Goal: Task Accomplishment & Management: Use online tool/utility

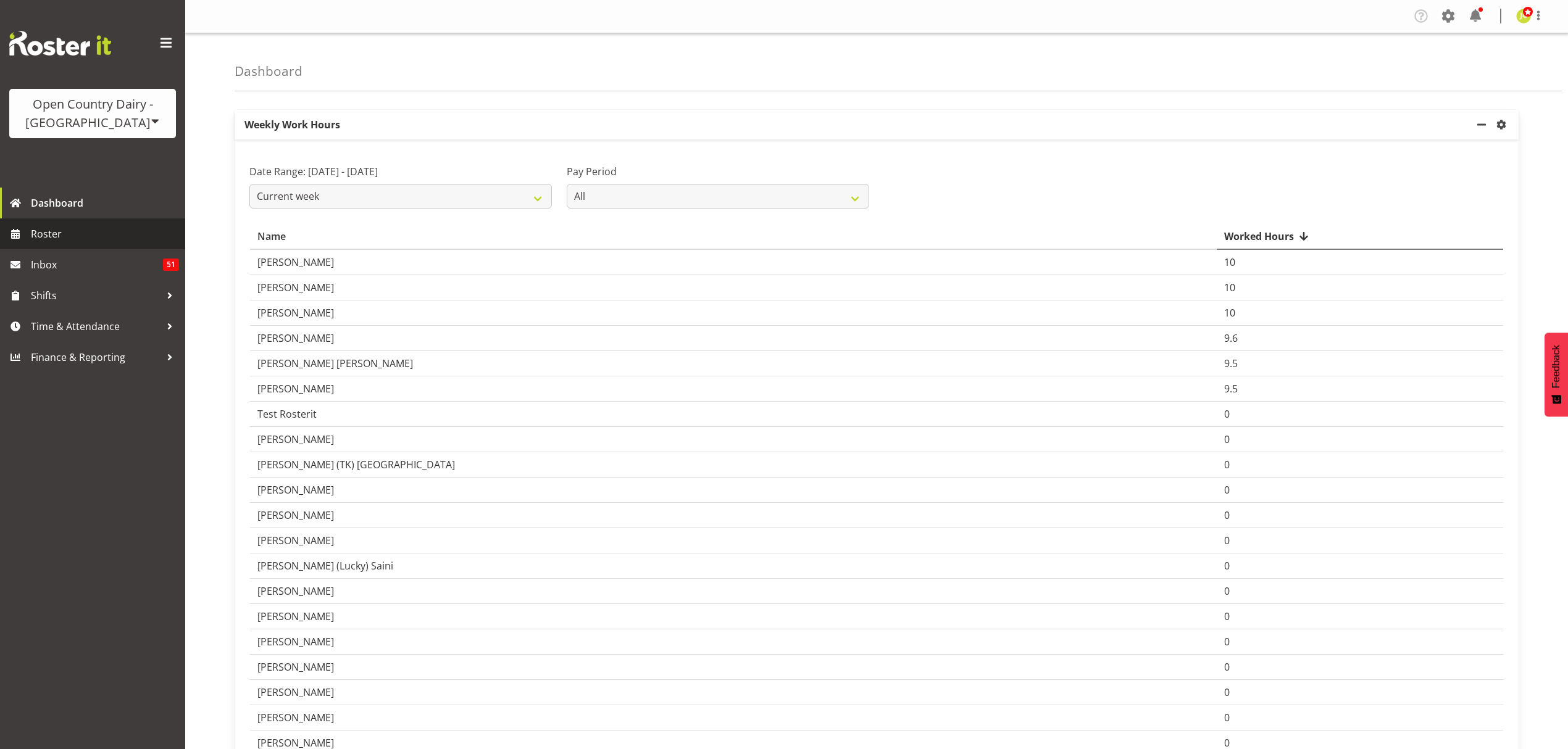
drag, startPoint x: 41, startPoint y: 225, endPoint x: 55, endPoint y: 225, distance: 14.0
click at [41, 225] on span "Roster" at bounding box center [105, 233] width 148 height 19
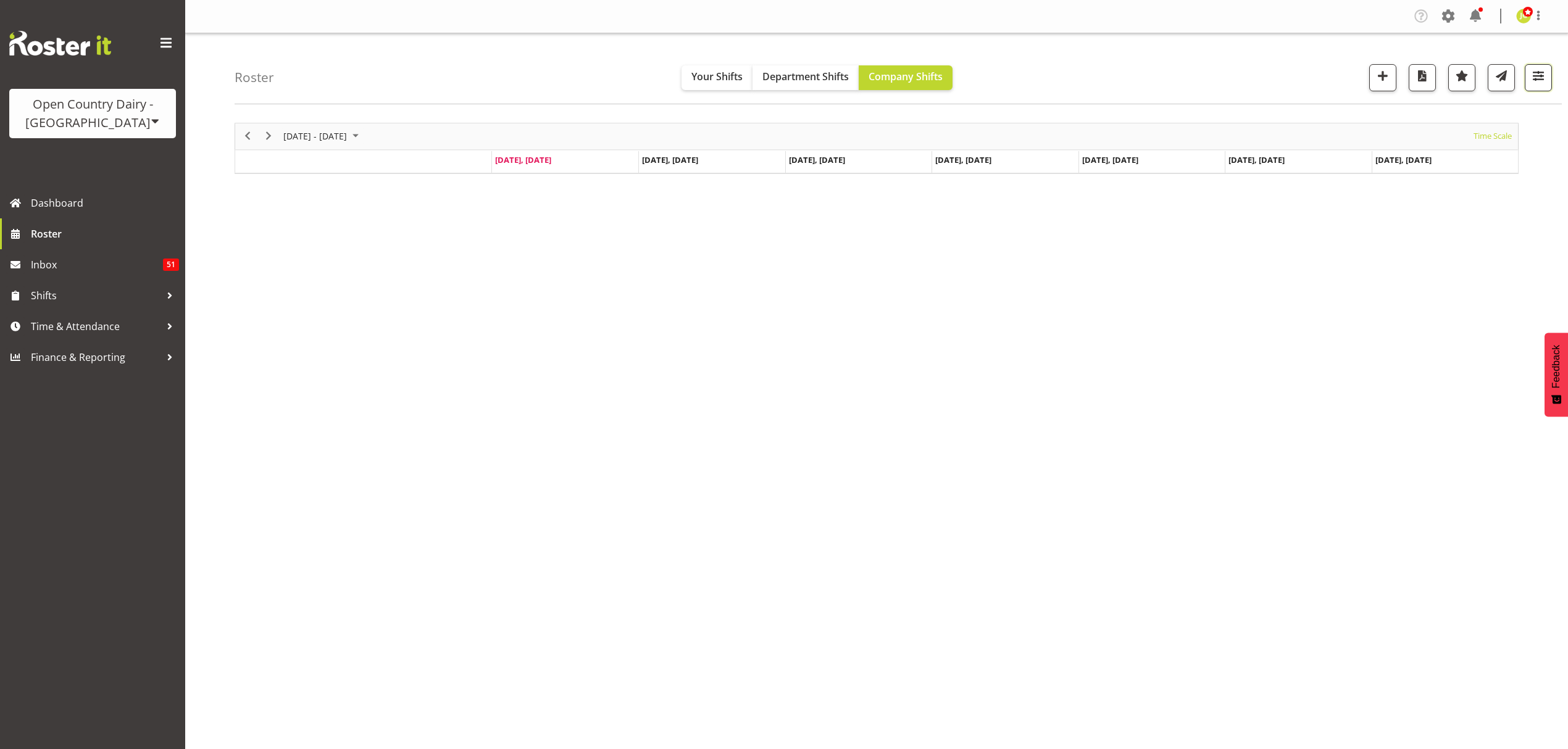
click at [1537, 79] on span "button" at bounding box center [1538, 76] width 16 height 16
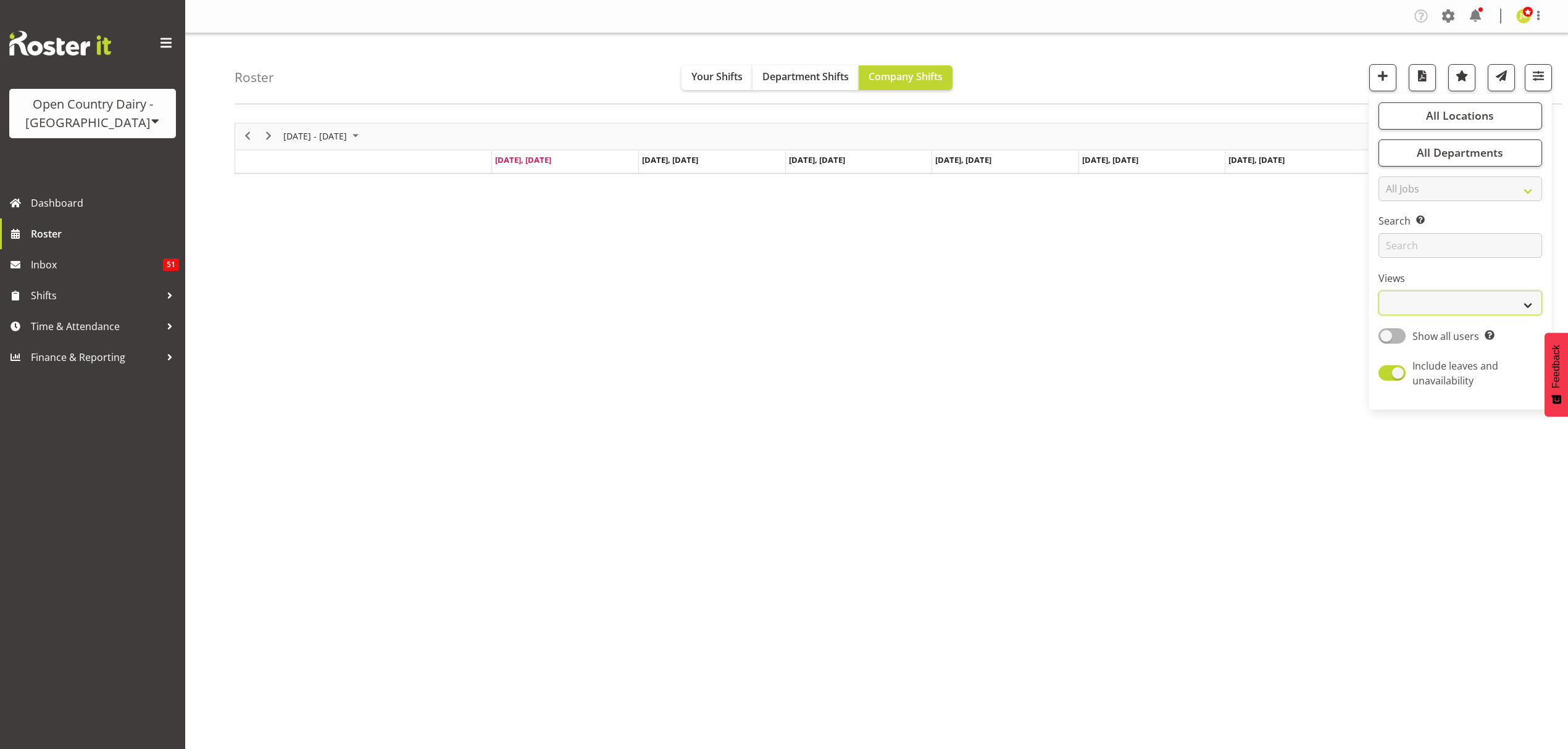
click at [1483, 314] on select "Staff Role Shift - Horizontal Shift - Vertical Staff - Location" at bounding box center [1460, 303] width 164 height 24
select select "shift"
click at [1379, 291] on select "Staff Role Shift - Horizontal Shift - Vertical Staff - Location" at bounding box center [1460, 303] width 164 height 24
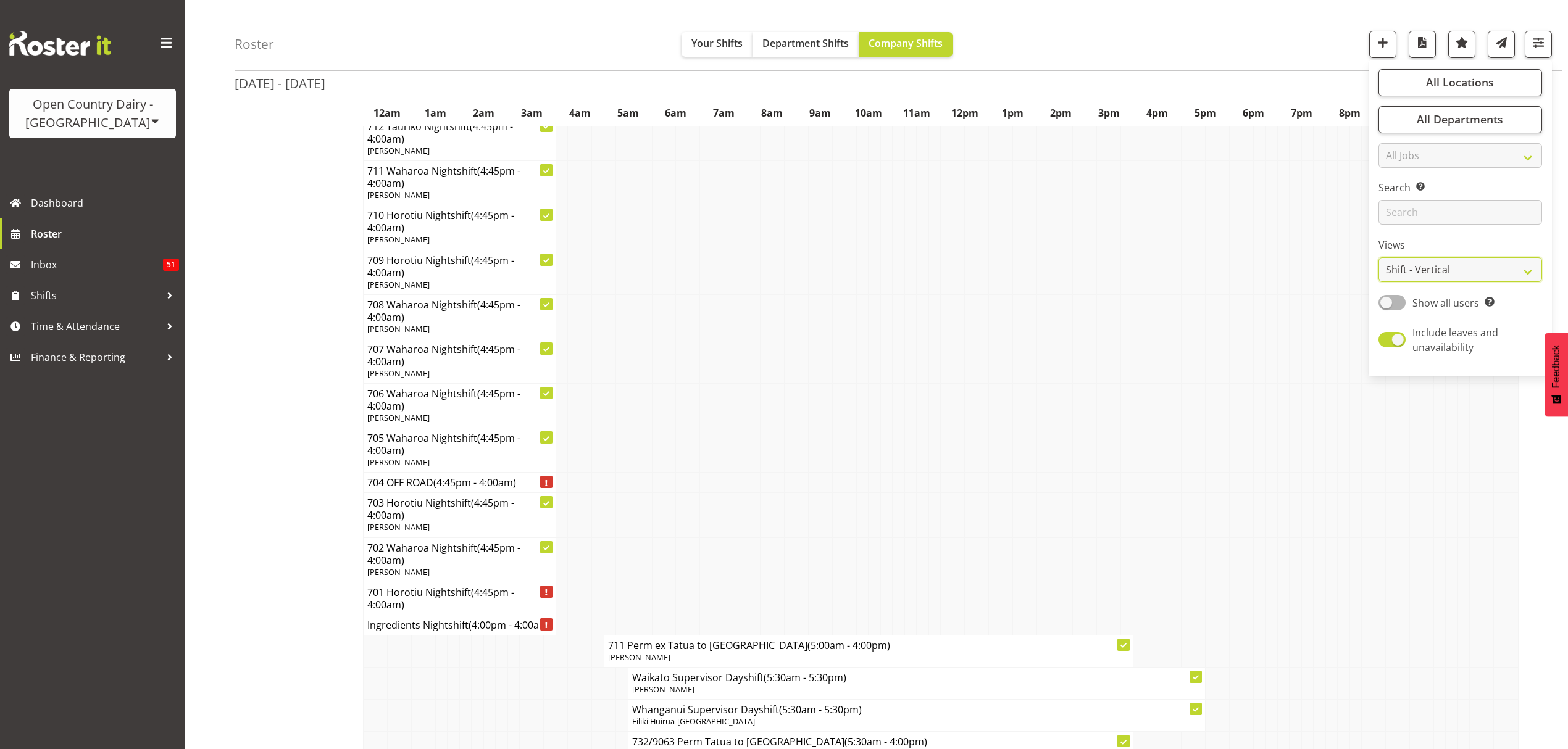
scroll to position [1151, 0]
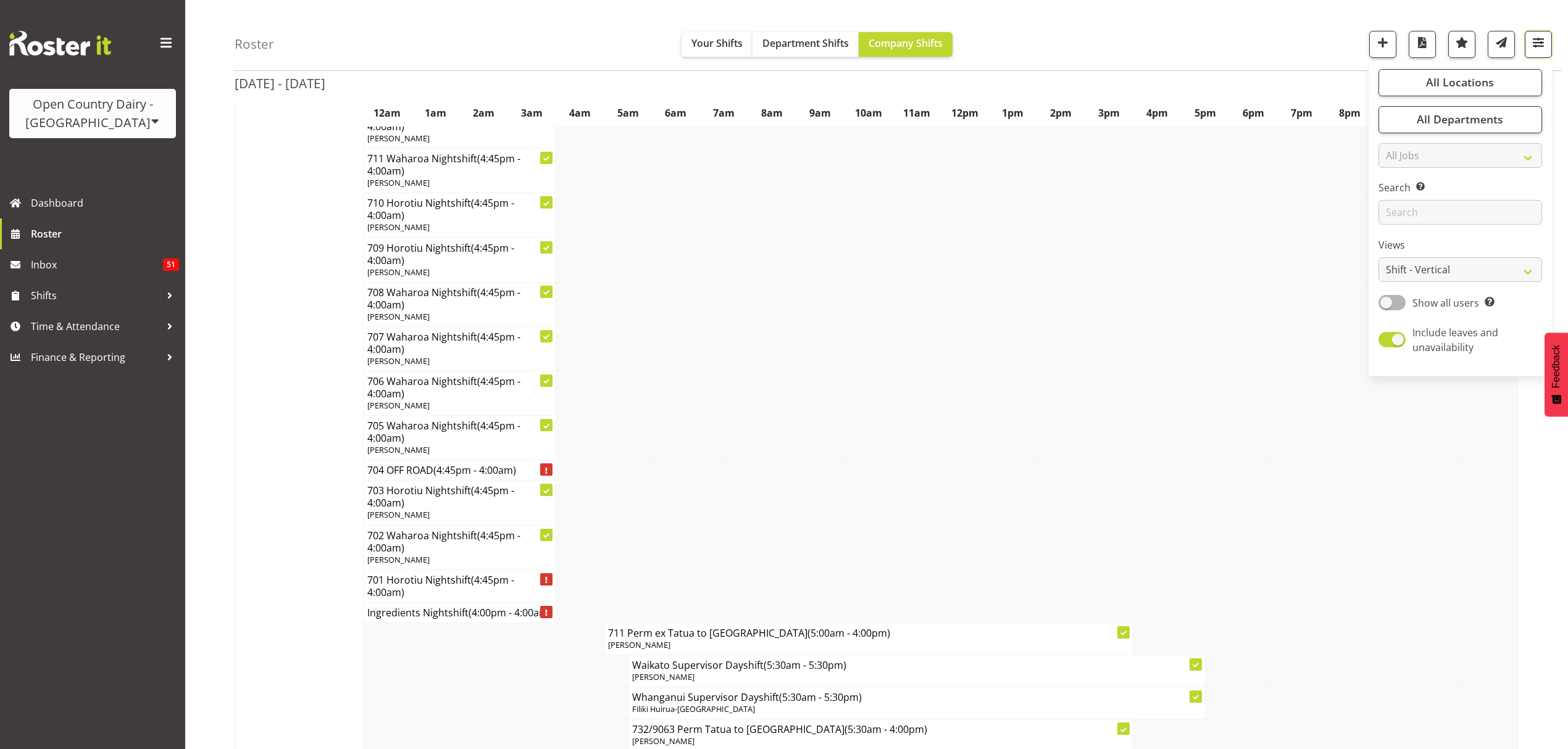
click at [1539, 38] on span "button" at bounding box center [1538, 42] width 16 height 16
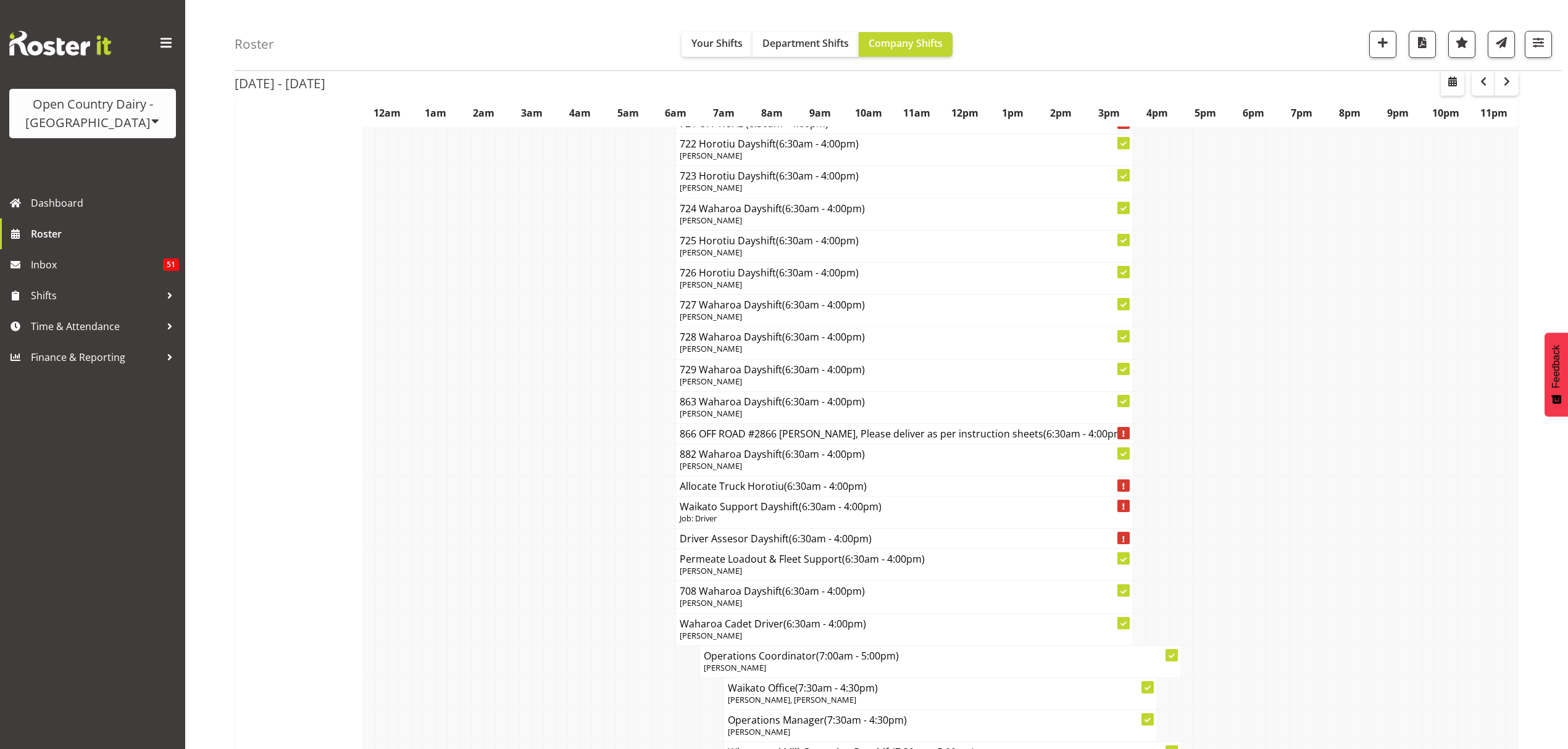
scroll to position [7257, 0]
